Goal: Task Accomplishment & Management: Manage account settings

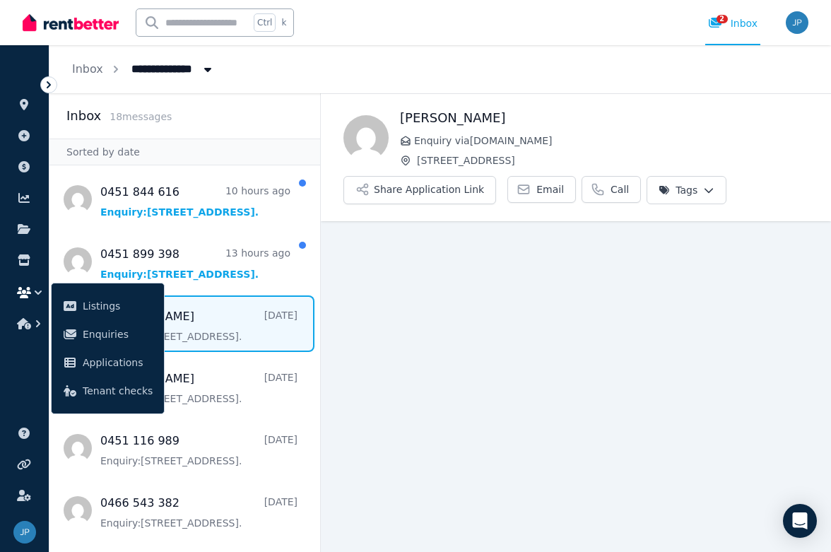
click at [459, 286] on main "Back [PERSON_NAME] Enquiry via [DOMAIN_NAME] [STREET_ADDRESS] Share Application…" at bounding box center [576, 322] width 510 height 459
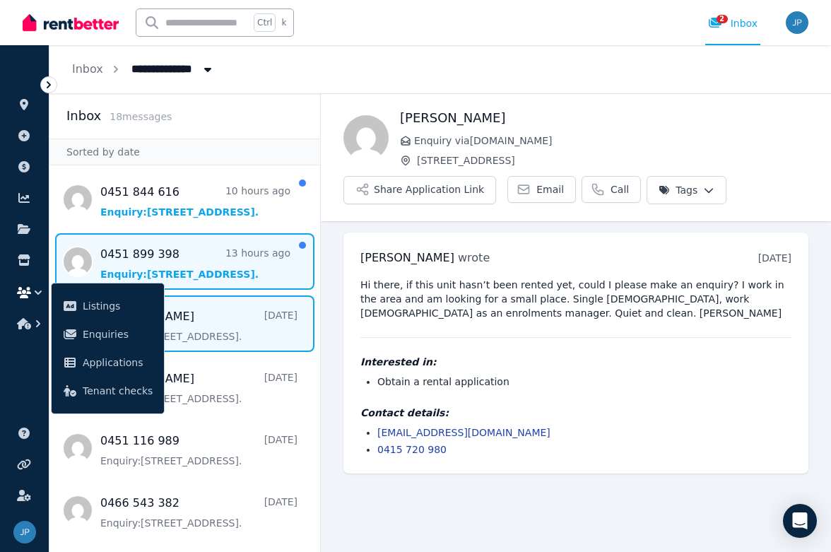
click at [170, 268] on span "Message list" at bounding box center [184, 261] width 271 height 57
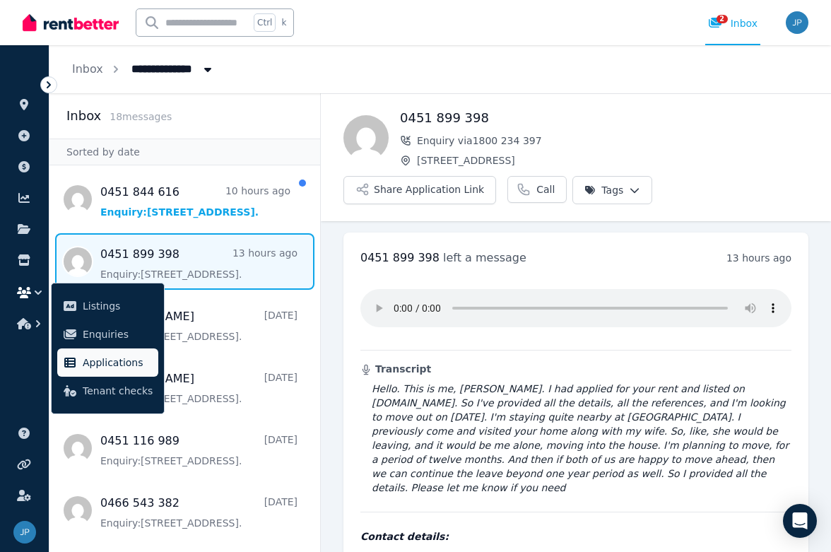
scroll to position [25, 0]
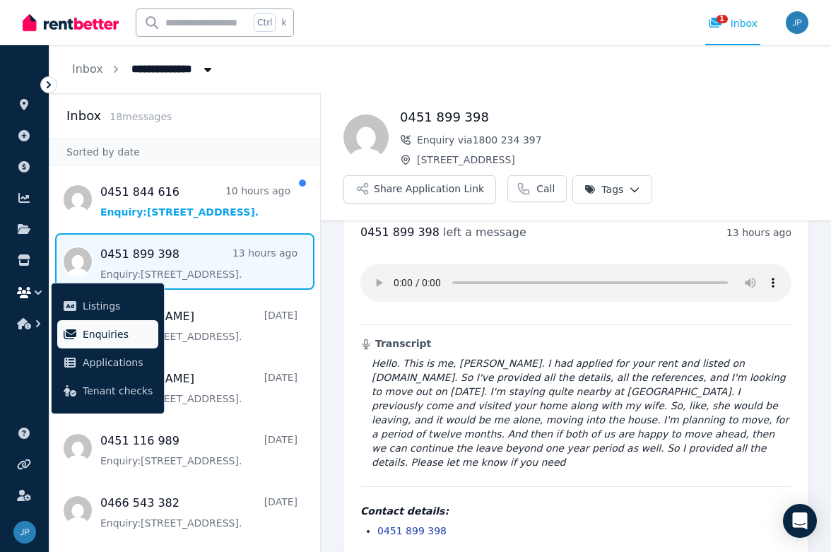
click at [97, 337] on span "Enquiries" at bounding box center [118, 334] width 70 height 17
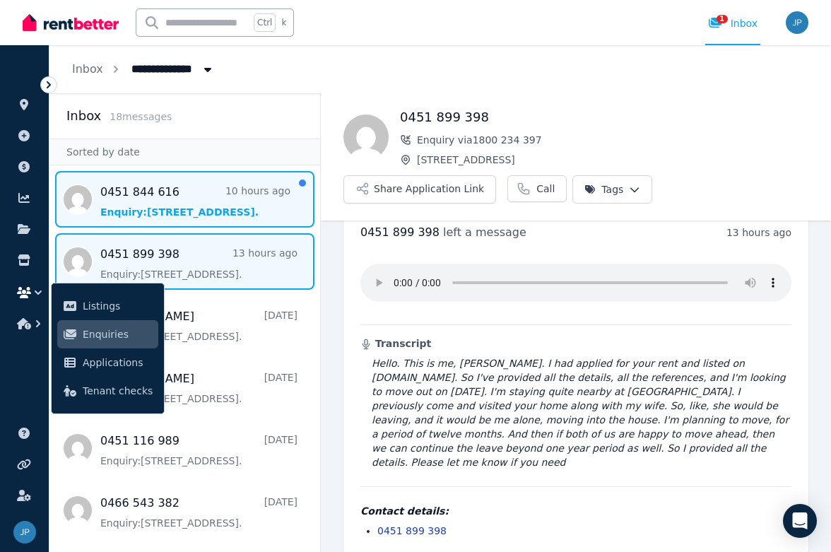
click at [168, 212] on span "Message list" at bounding box center [184, 199] width 271 height 57
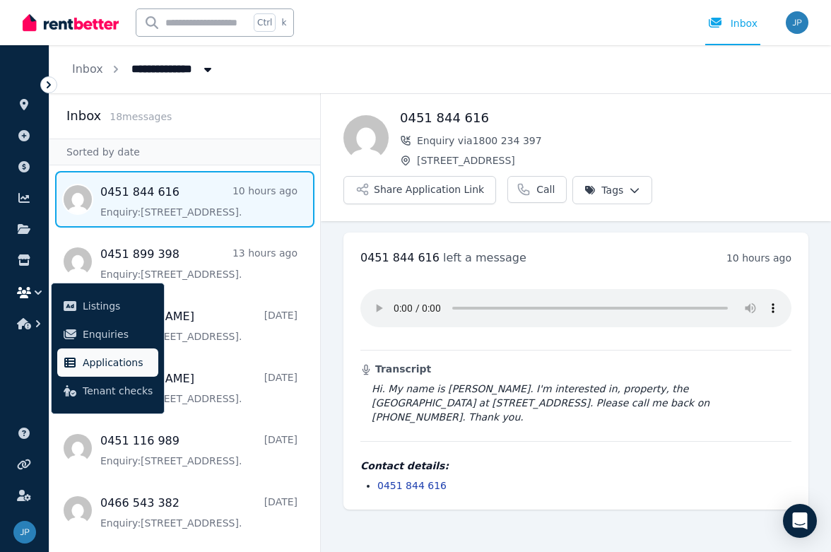
click at [86, 370] on span "Applications" at bounding box center [118, 362] width 70 height 17
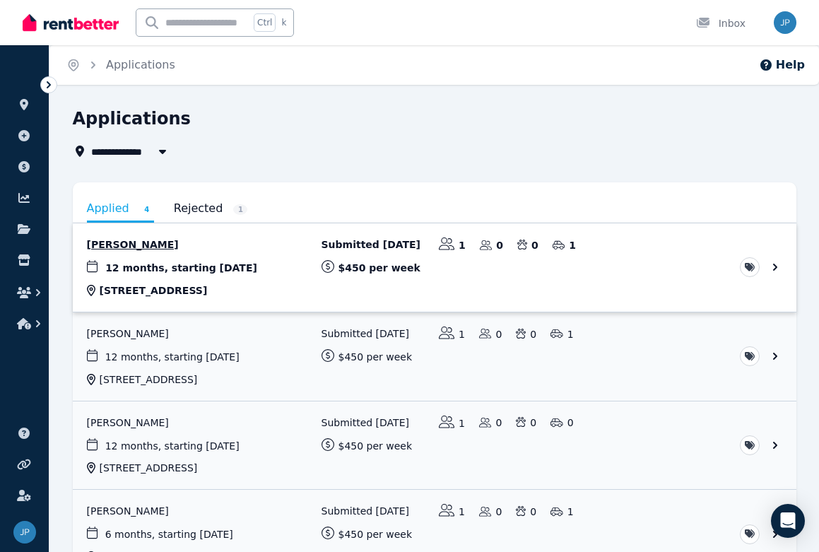
click at [774, 264] on link "View application: Vivek Ramachandran" at bounding box center [435, 267] width 724 height 88
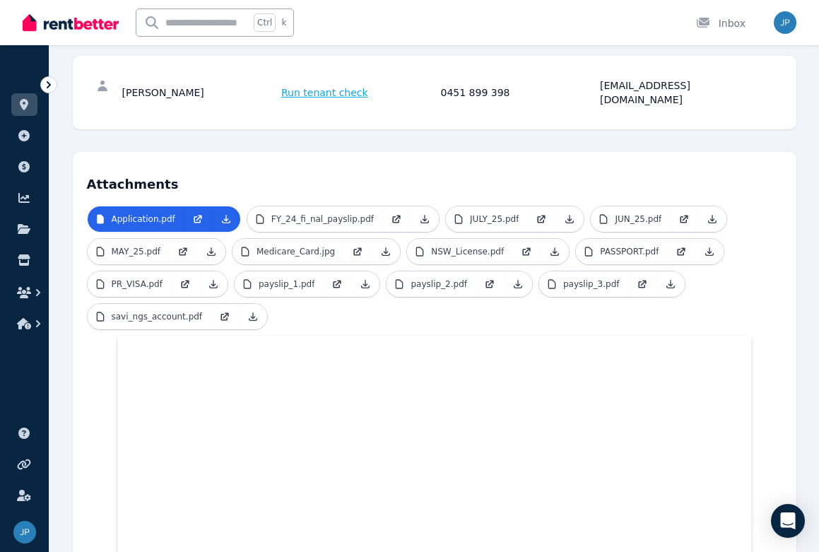
scroll to position [295, 0]
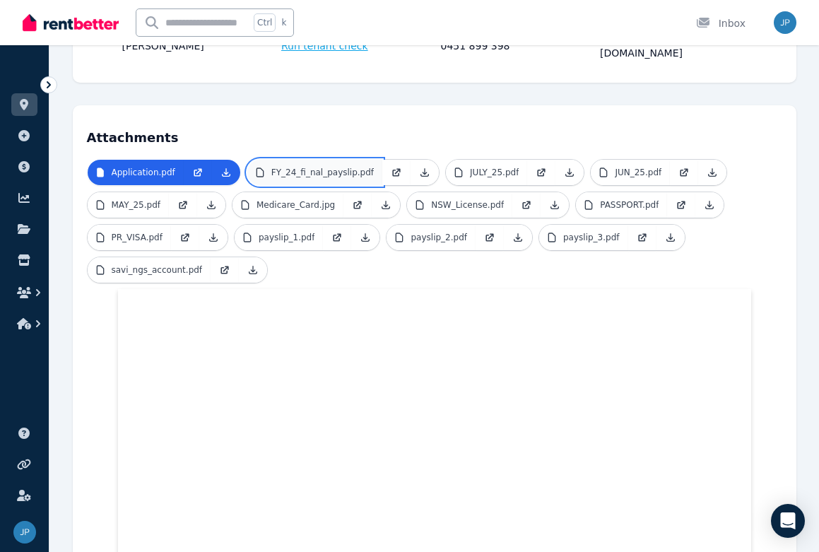
click at [307, 167] on p "FY_24_fi_nal_payslip.pdf" at bounding box center [322, 172] width 102 height 11
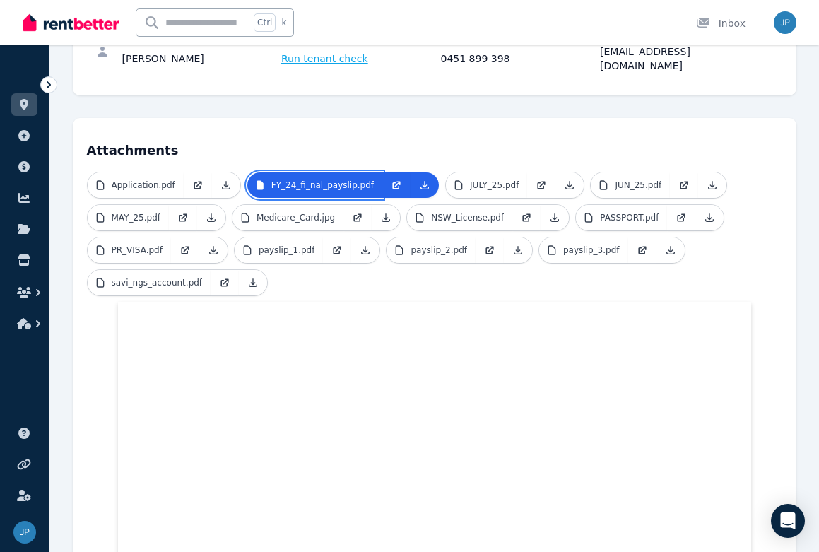
scroll to position [270, 0]
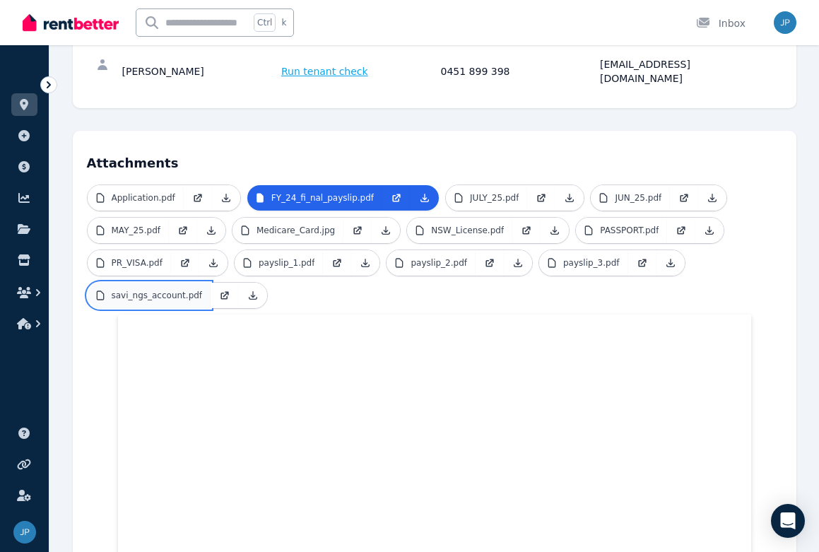
click at [145, 290] on p "savi_ngs_account.pdf" at bounding box center [157, 295] width 91 height 11
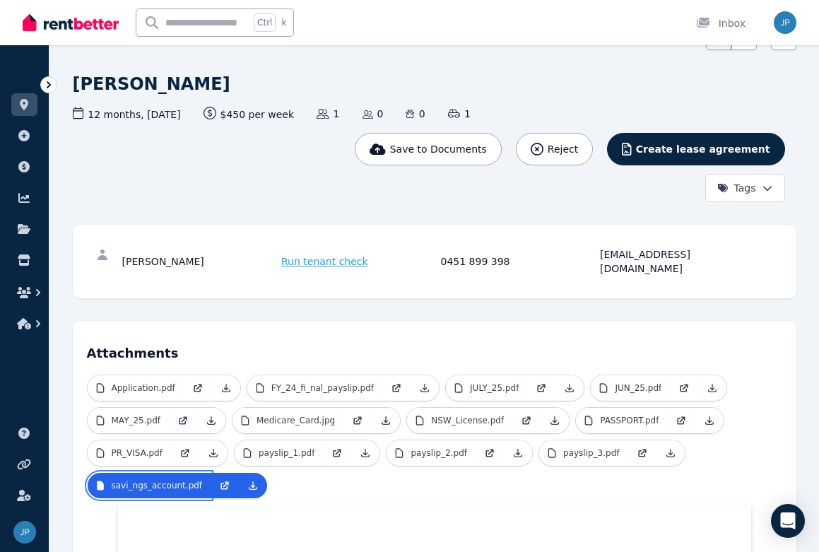
scroll to position [0, 0]
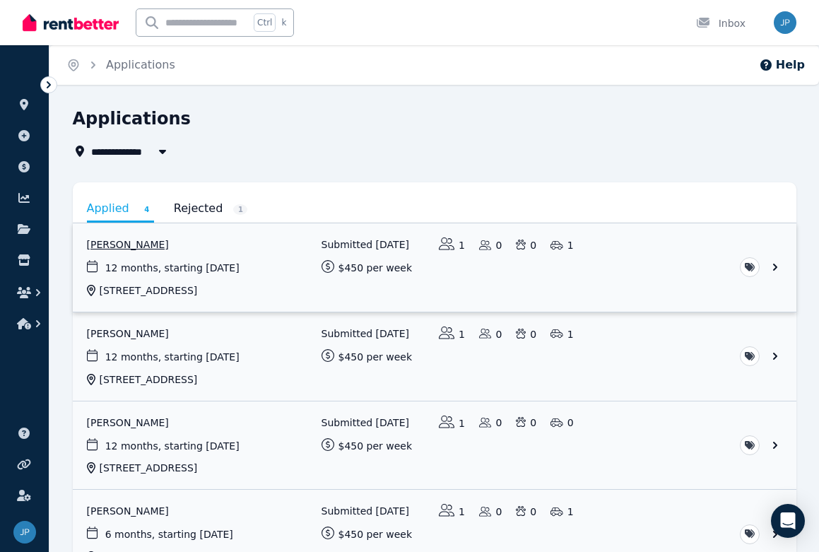
click at [772, 266] on link "View application: Vivek Ramachandran" at bounding box center [435, 267] width 724 height 88
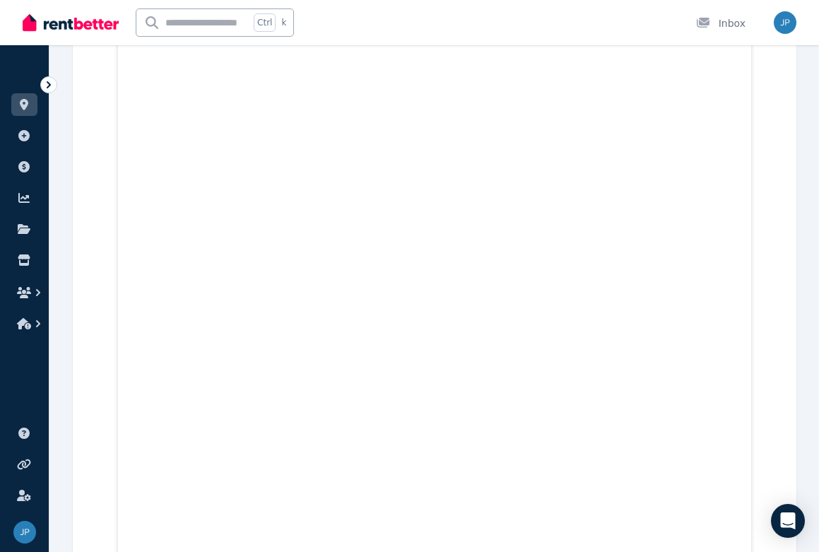
scroll to position [8281, 0]
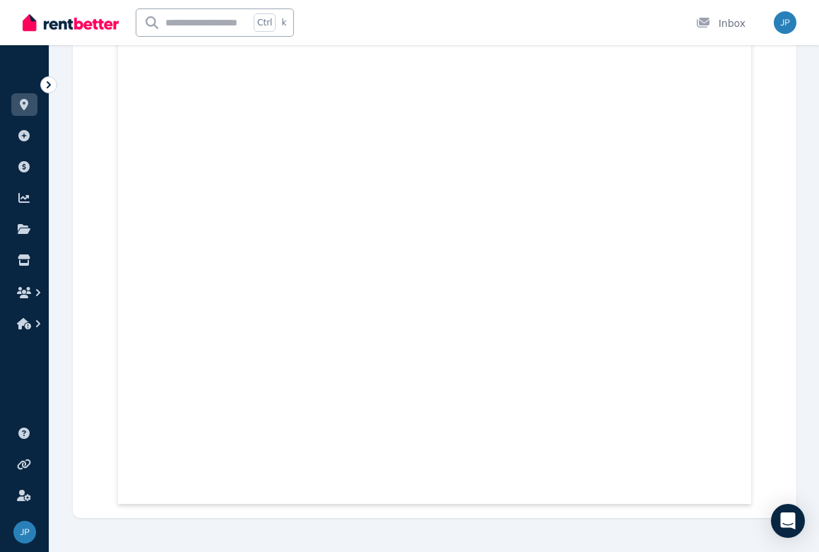
drag, startPoint x: 818, startPoint y: 523, endPoint x: 808, endPoint y: 440, distance: 84.0
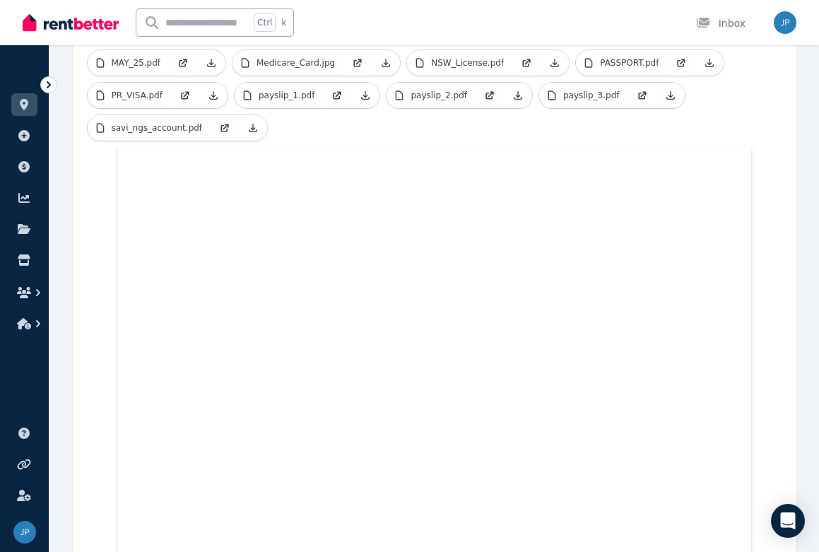
scroll to position [177, 0]
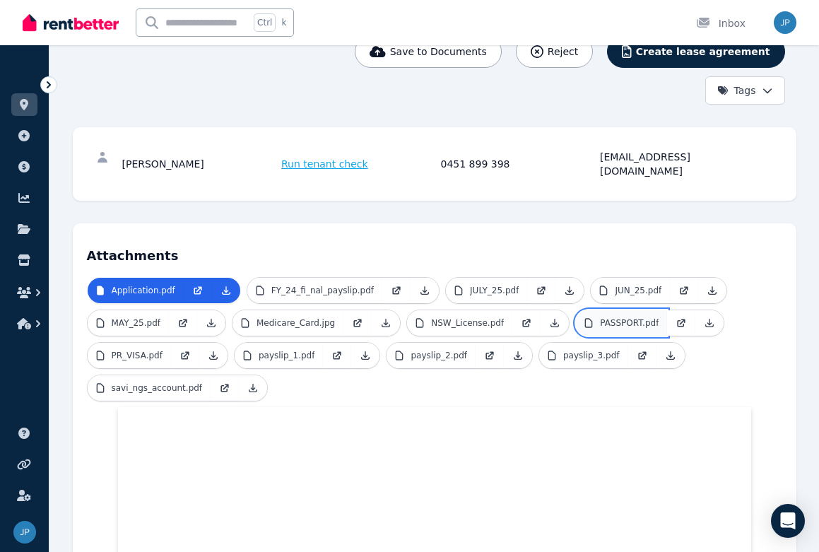
click at [600, 317] on p "PASSPORT.pdf" at bounding box center [629, 322] width 59 height 11
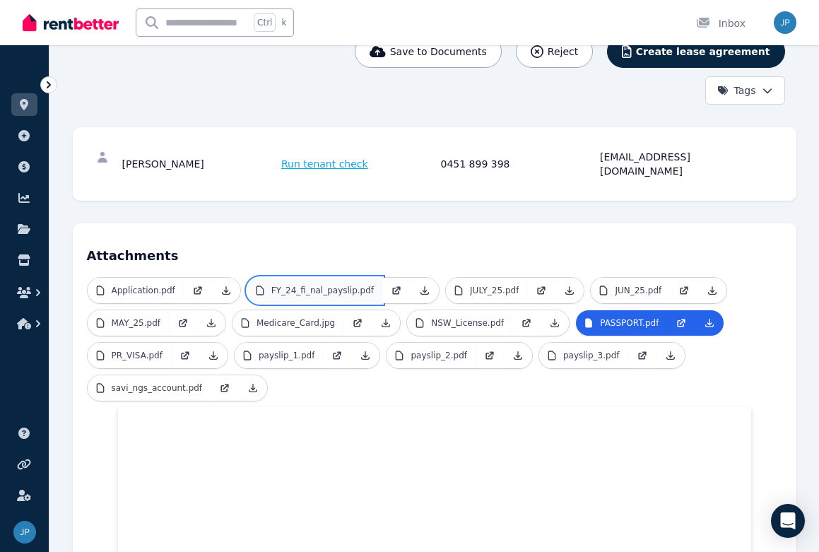
click at [300, 285] on p "FY_24_fi_nal_payslip.pdf" at bounding box center [322, 290] width 102 height 11
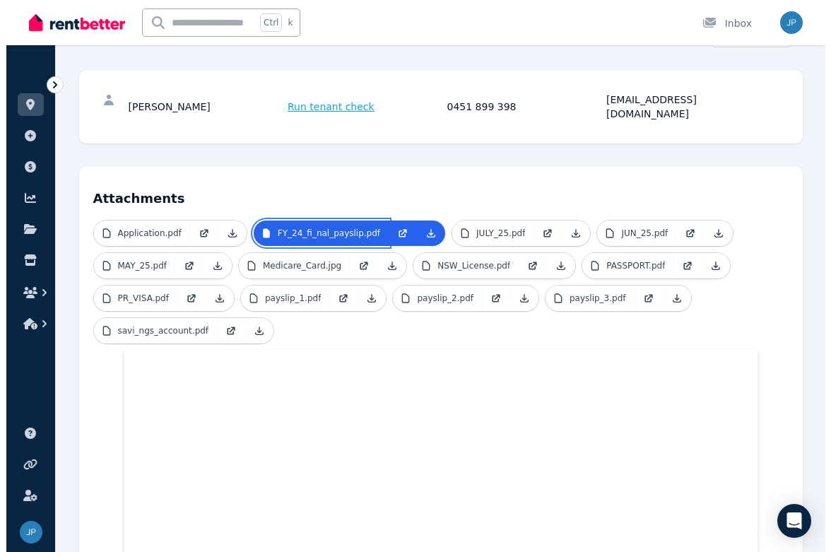
scroll to position [0, 0]
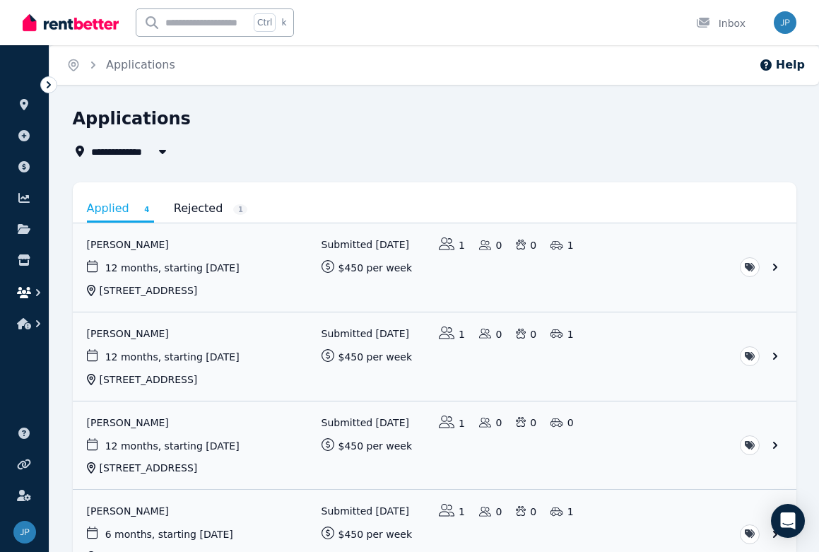
click at [23, 290] on icon "button" at bounding box center [24, 292] width 14 height 11
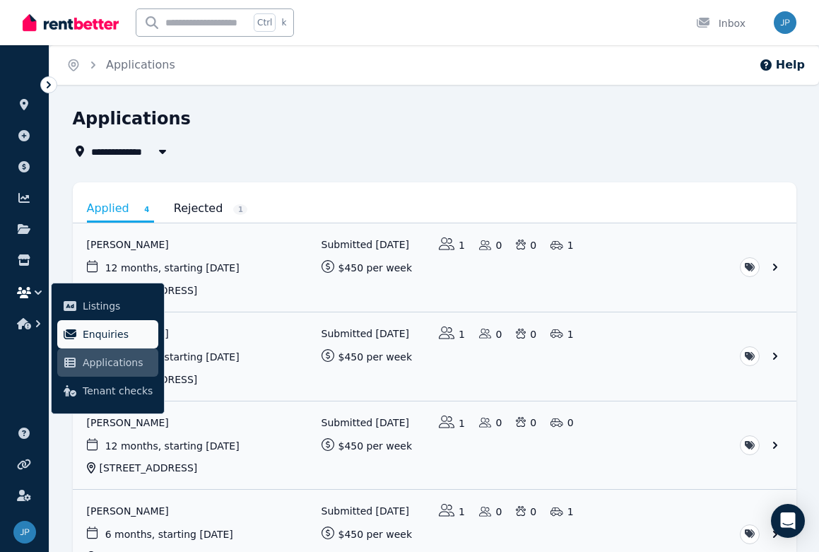
click at [83, 330] on span "Enquiries" at bounding box center [118, 334] width 70 height 17
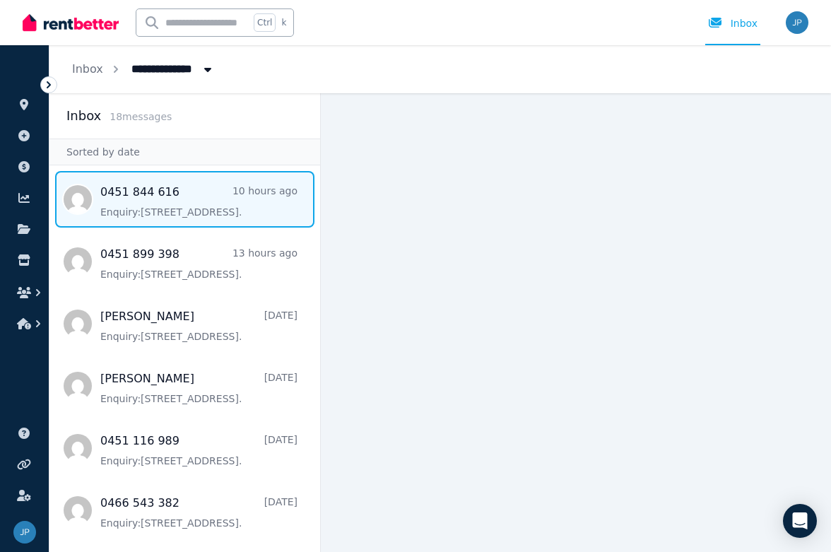
click at [140, 200] on span "Message list" at bounding box center [184, 199] width 271 height 57
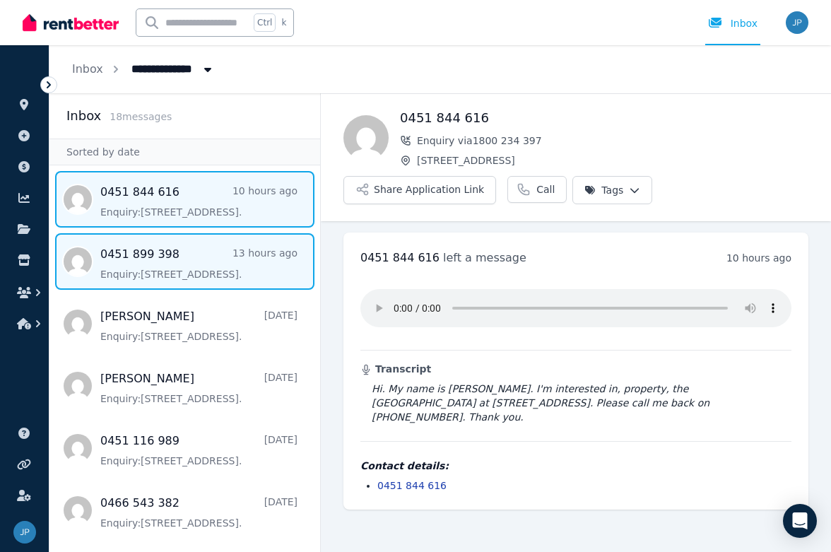
click at [123, 272] on span "Message list" at bounding box center [184, 261] width 271 height 57
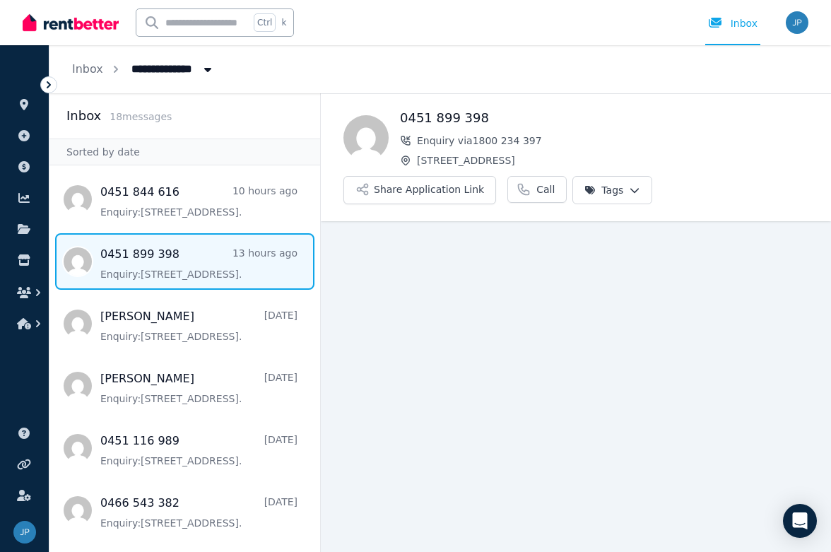
scroll to position [25, 0]
